Goal: Task Accomplishment & Management: Complete application form

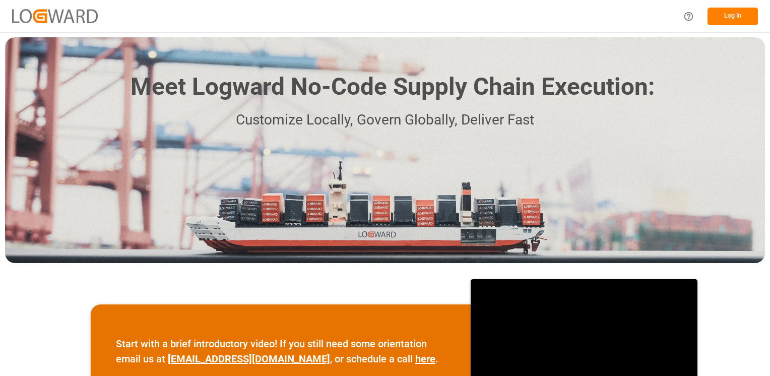
click at [735, 15] on button "Log In" at bounding box center [732, 17] width 50 height 18
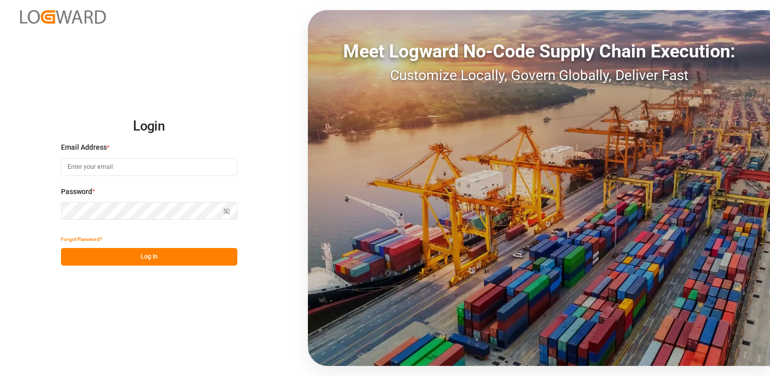
type input "[PERSON_NAME][EMAIL_ADDRESS][DOMAIN_NAME]"
click at [160, 254] on button "Log In" at bounding box center [149, 257] width 176 height 18
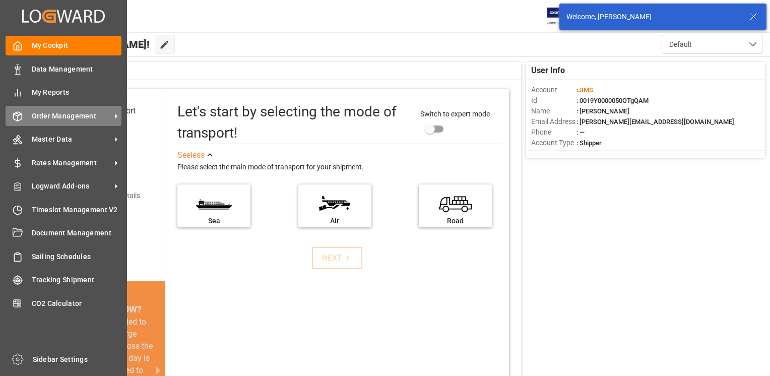
click at [42, 116] on span "Order Management" at bounding box center [72, 116] width 80 height 11
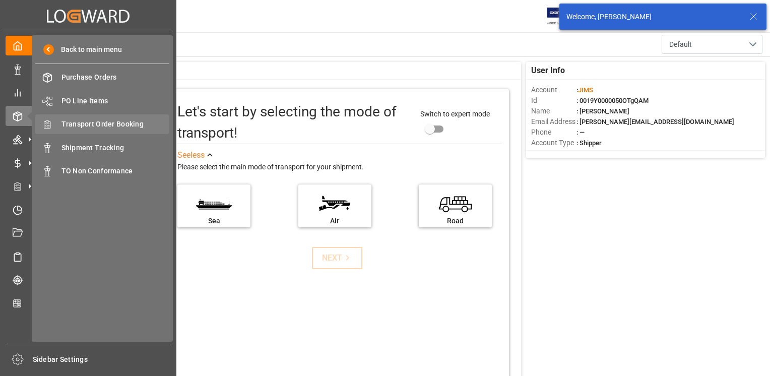
click at [129, 126] on span "Transport Order Booking" at bounding box center [115, 124] width 108 height 11
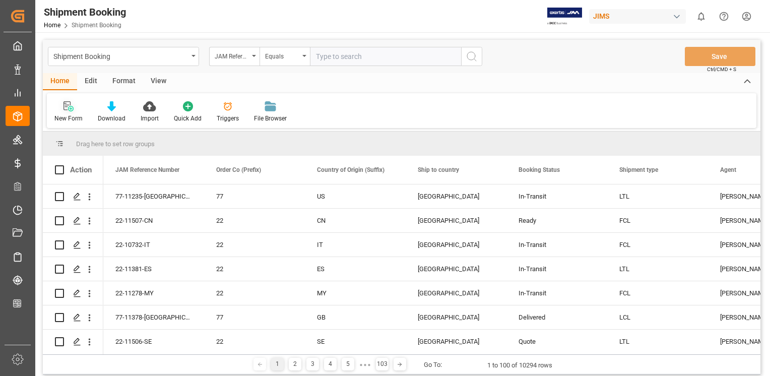
click at [65, 105] on icon at bounding box center [66, 105] width 7 height 9
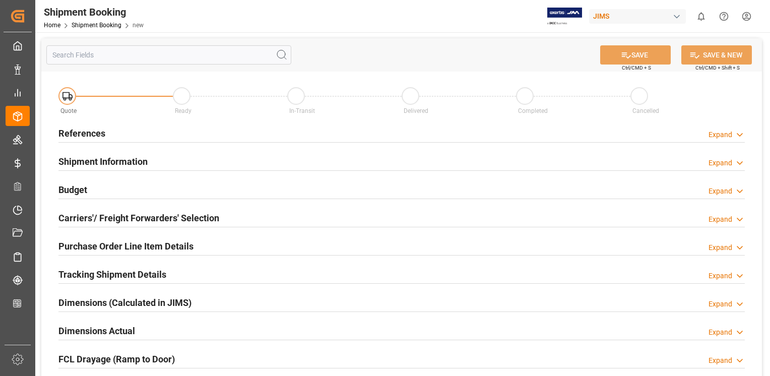
click at [87, 133] on h2 "References" at bounding box center [81, 133] width 47 height 14
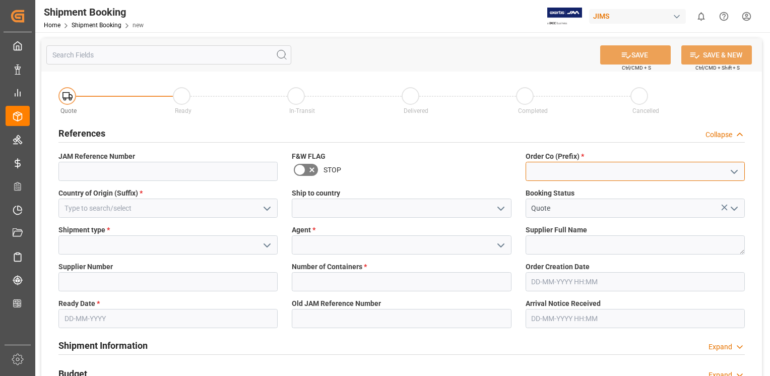
click at [544, 173] on input at bounding box center [634, 171] width 219 height 19
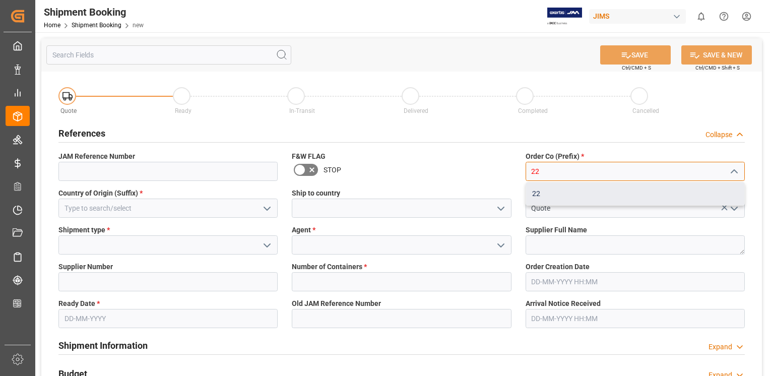
click at [535, 194] on div "22" at bounding box center [635, 193] width 218 height 23
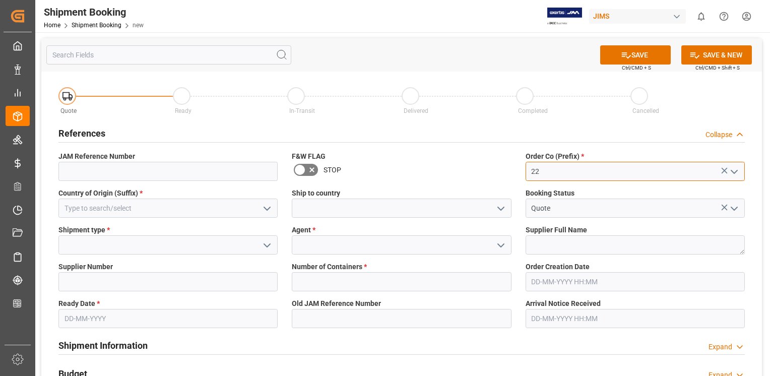
type input "22"
click at [202, 213] on input at bounding box center [167, 207] width 219 height 19
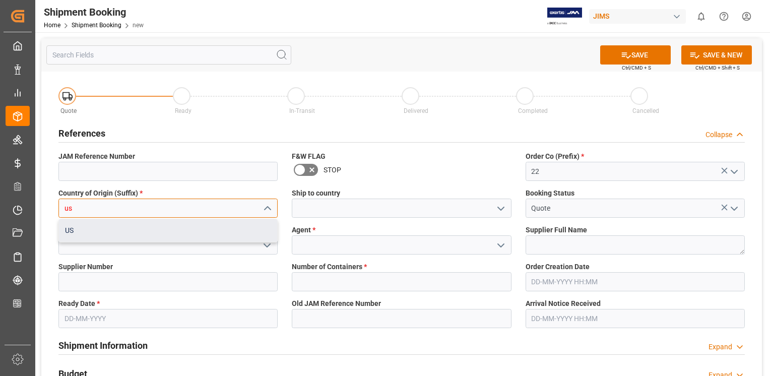
click at [65, 230] on div "US" at bounding box center [168, 230] width 218 height 23
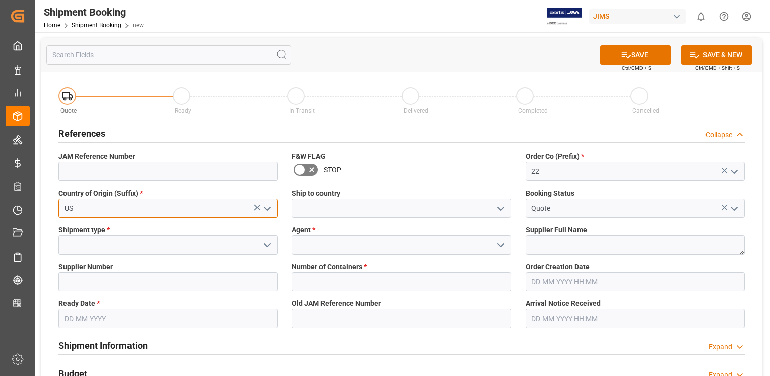
type input "US"
click at [331, 215] on input at bounding box center [401, 207] width 219 height 19
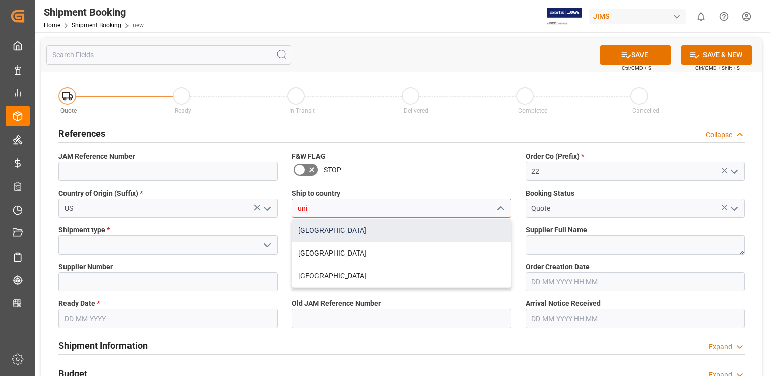
click at [324, 227] on div "[GEOGRAPHIC_DATA]" at bounding box center [401, 230] width 218 height 23
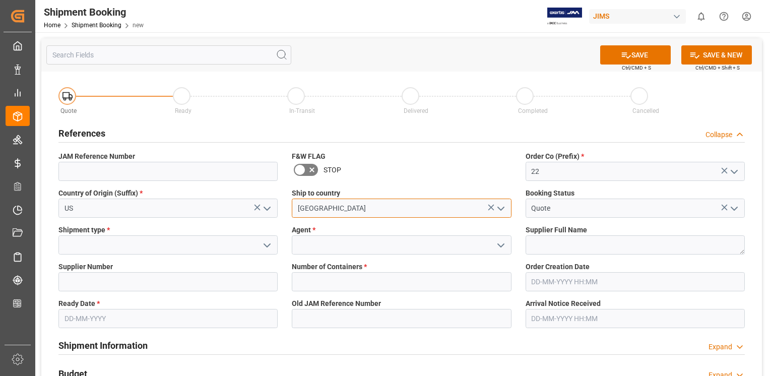
type input "[GEOGRAPHIC_DATA]"
click at [84, 243] on input at bounding box center [167, 244] width 219 height 19
type input ";"
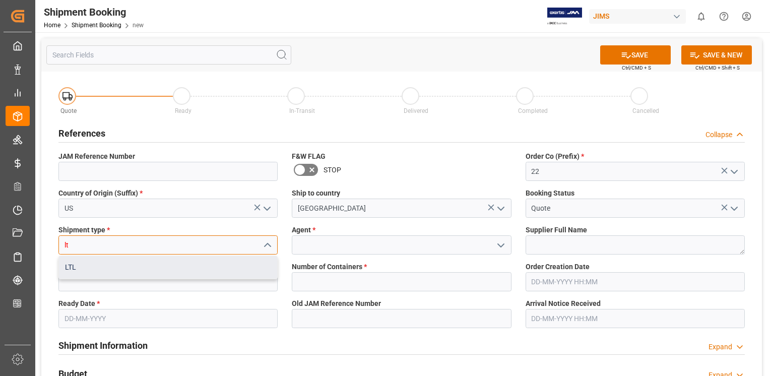
click at [72, 269] on div "LTL" at bounding box center [168, 267] width 218 height 23
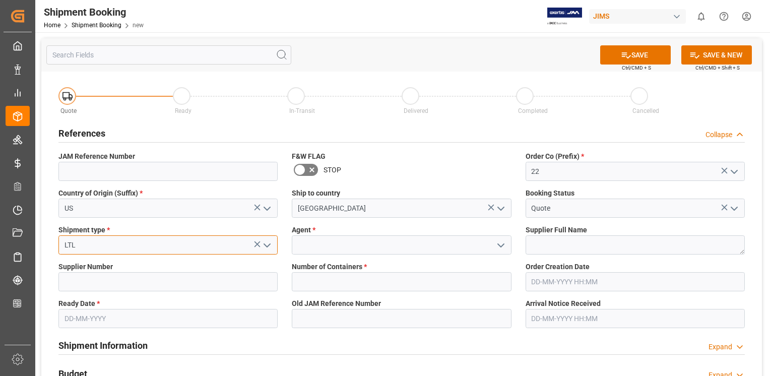
type input "LTL"
click at [316, 247] on input at bounding box center [401, 244] width 219 height 19
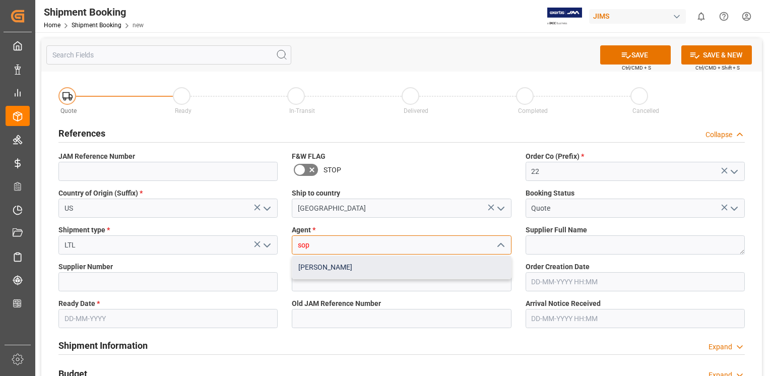
click at [308, 264] on div "[PERSON_NAME]" at bounding box center [401, 267] width 218 height 23
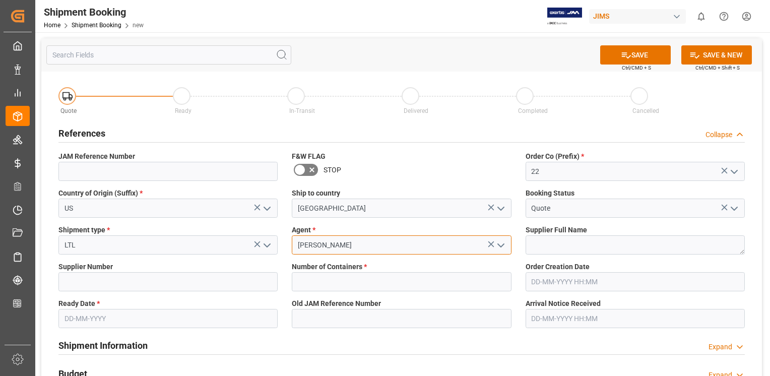
type input "[PERSON_NAME]"
click at [574, 252] on textarea at bounding box center [634, 244] width 219 height 19
paste textarea "Sennheiser Electronic Corporat"
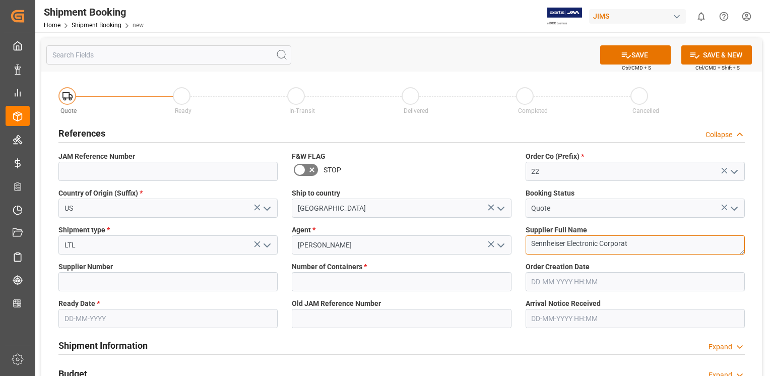
type textarea "Sennheiser Electronic Corporat"
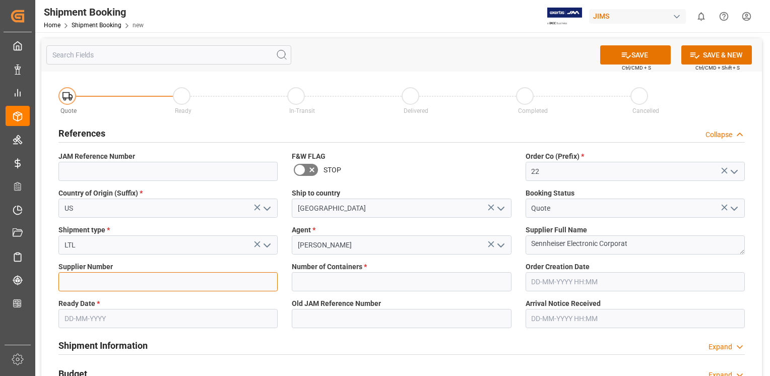
click at [83, 281] on input at bounding box center [167, 281] width 219 height 19
type input "404677"
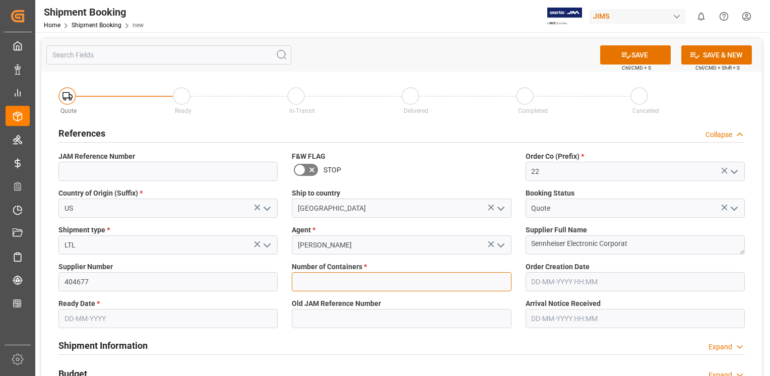
click at [317, 287] on input "text" at bounding box center [401, 281] width 219 height 19
type input "0"
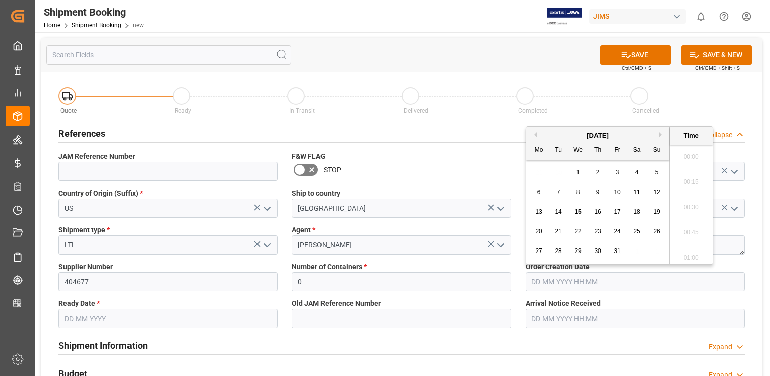
click at [607, 278] on input "text" at bounding box center [634, 281] width 219 height 19
click at [596, 192] on span "9" at bounding box center [598, 191] width 4 height 7
type input "[DATE] 00:00"
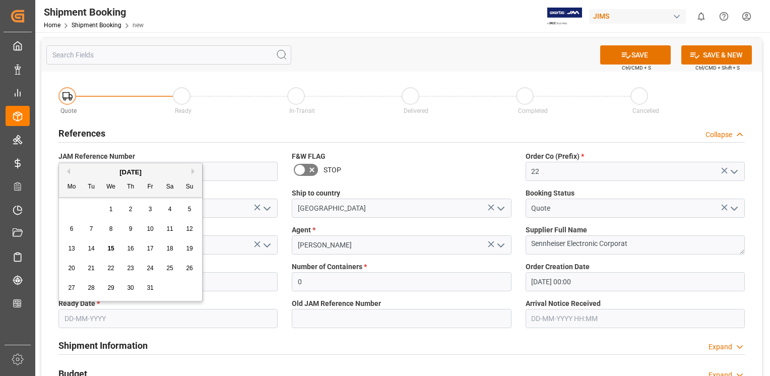
click at [224, 321] on input "text" at bounding box center [167, 318] width 219 height 19
click at [191, 172] on div "[DATE]" at bounding box center [130, 172] width 143 height 10
click at [192, 171] on button "Next Month" at bounding box center [194, 171] width 6 height 6
click at [71, 228] on span "3" at bounding box center [72, 228] width 4 height 7
type input "[DATE]"
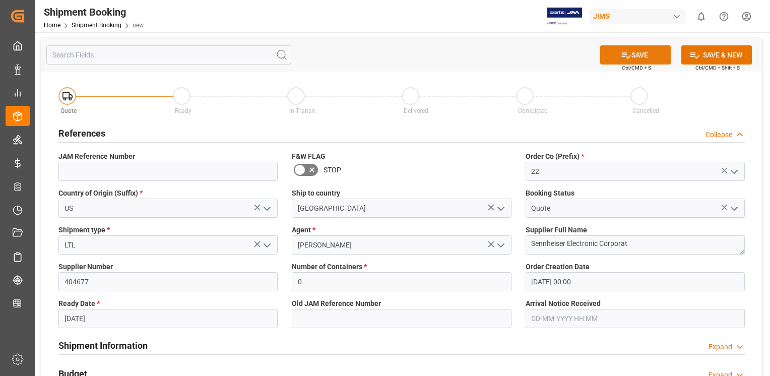
click at [637, 53] on button "SAVE" at bounding box center [635, 54] width 71 height 19
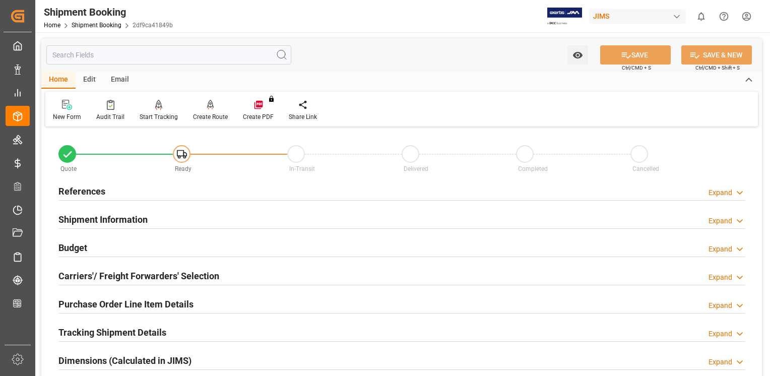
click at [119, 274] on h2 "Carriers'/ Freight Forwarders' Selection" at bounding box center [138, 276] width 161 height 14
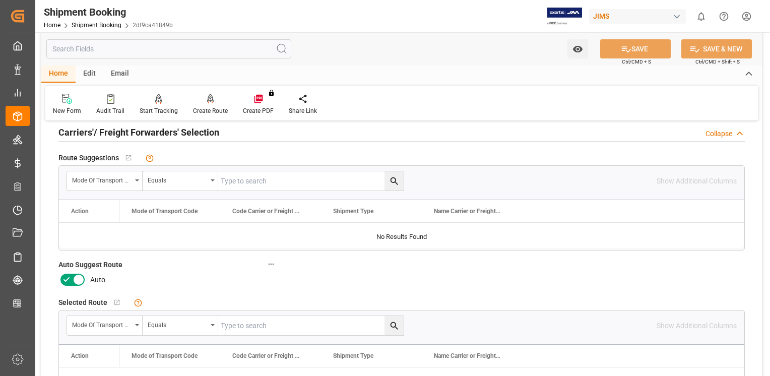
scroll to position [151, 0]
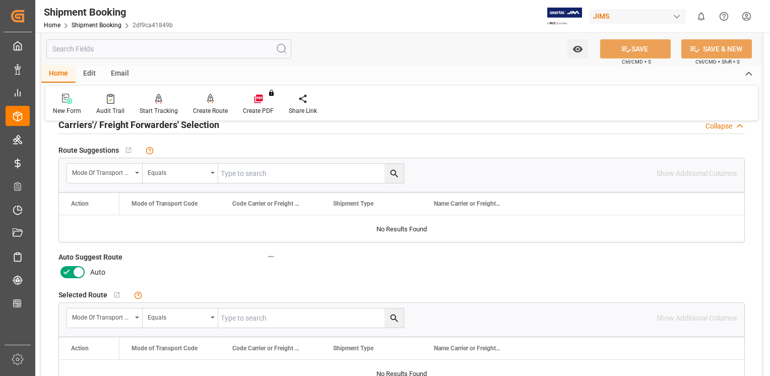
click at [76, 269] on icon at bounding box center [79, 272] width 12 height 12
click at [0, 0] on input "checkbox" at bounding box center [0, 0] width 0 height 0
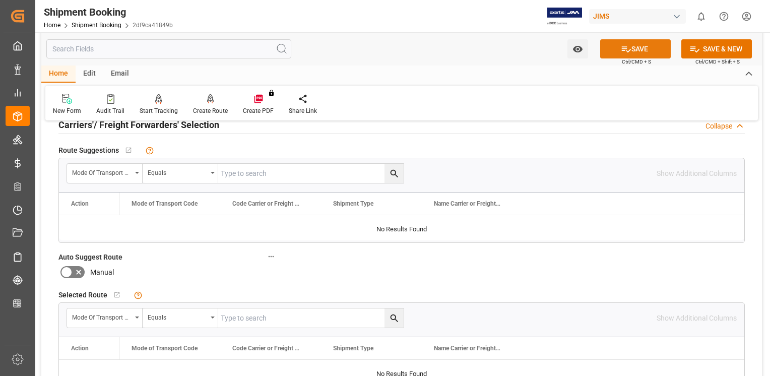
click at [645, 49] on button "SAVE" at bounding box center [635, 48] width 71 height 19
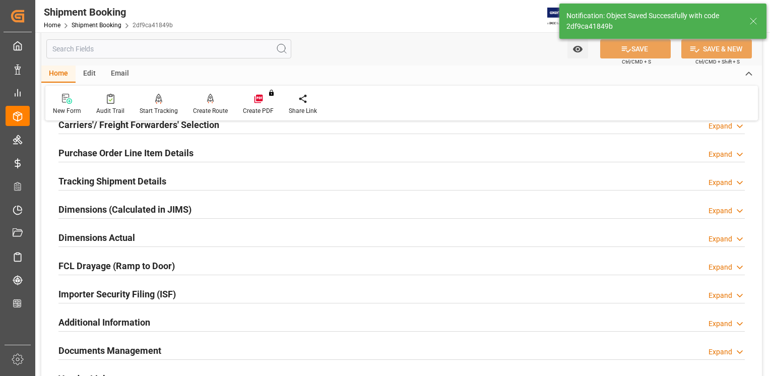
type input "Ready"
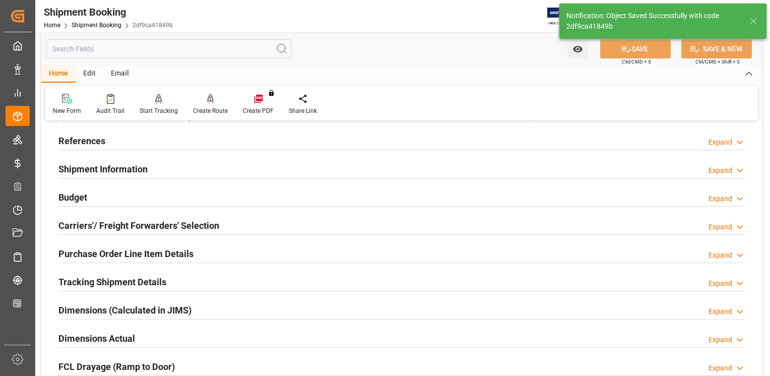
click at [79, 141] on h2 "References" at bounding box center [81, 141] width 47 height 14
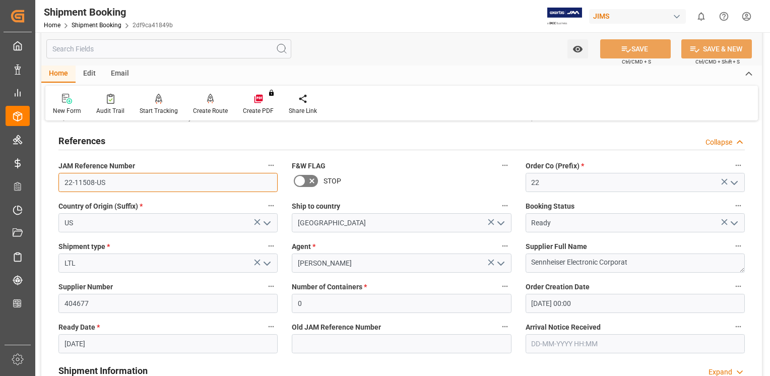
drag, startPoint x: 105, startPoint y: 184, endPoint x: 54, endPoint y: 186, distance: 51.4
click at [54, 186] on div "JAM Reference Number 22-11508-US" at bounding box center [167, 175] width 233 height 40
